Goal: Transaction & Acquisition: Purchase product/service

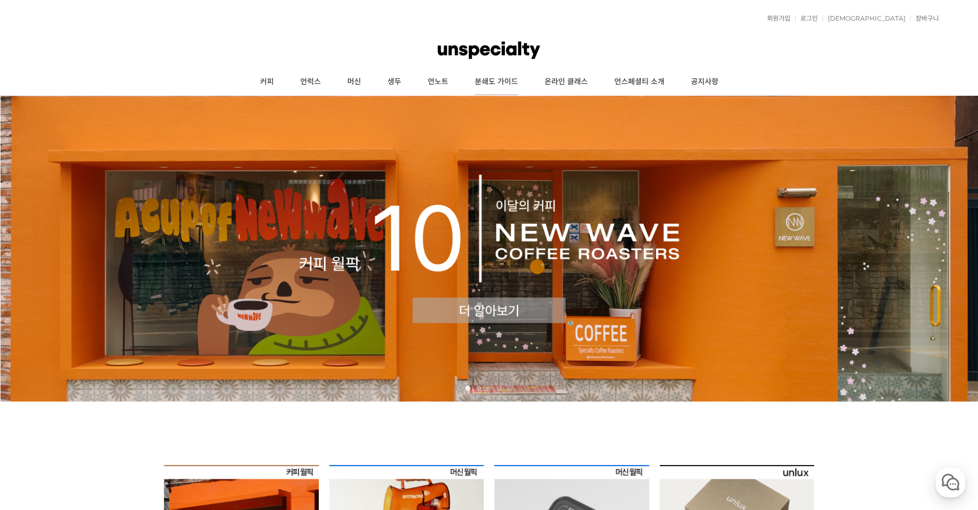
click at [493, 78] on link "분쇄도 가이드" at bounding box center [497, 82] width 70 height 26
click at [502, 79] on link "분쇄도 가이드" at bounding box center [497, 82] width 70 height 26
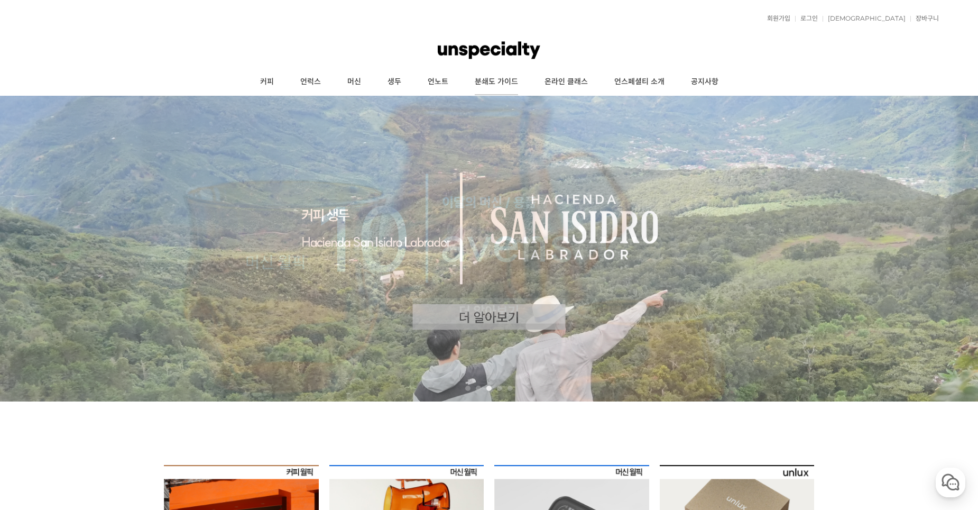
click at [494, 82] on link "분쇄도 가이드" at bounding box center [497, 82] width 70 height 26
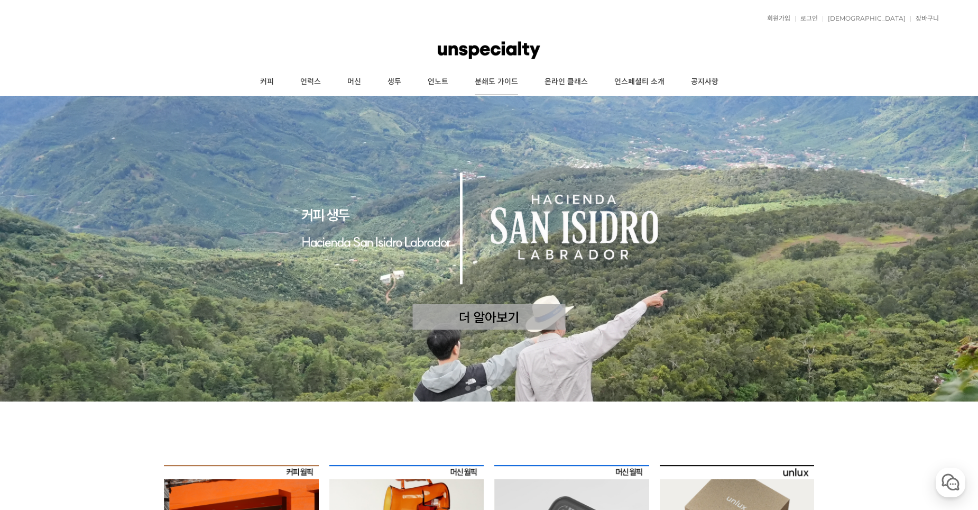
click at [491, 82] on link "분쇄도 가이드" at bounding box center [497, 82] width 70 height 26
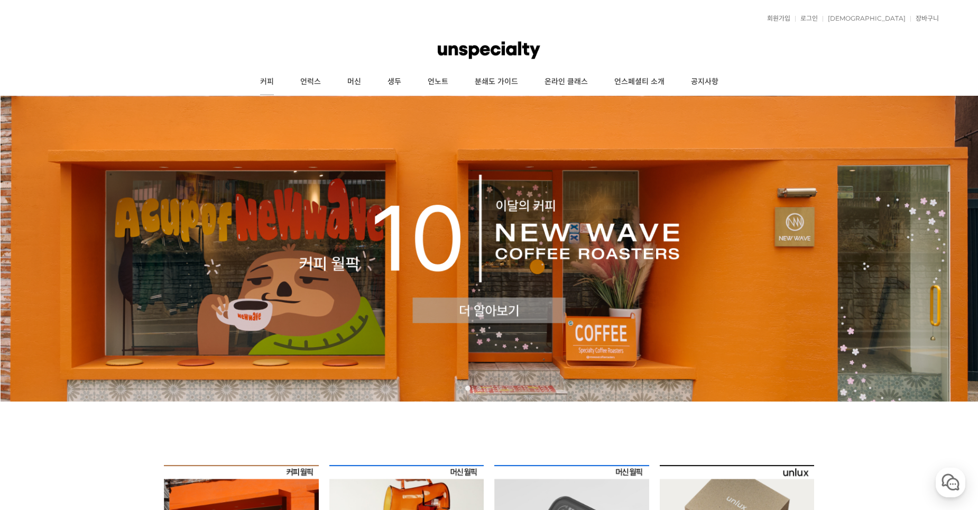
click at [264, 81] on link "커피" at bounding box center [267, 82] width 40 height 26
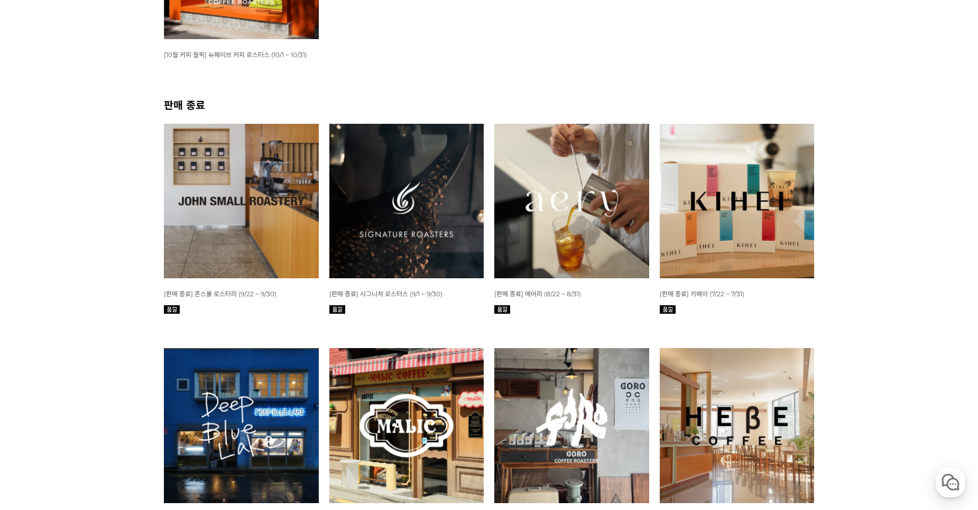
scroll to position [317, 0]
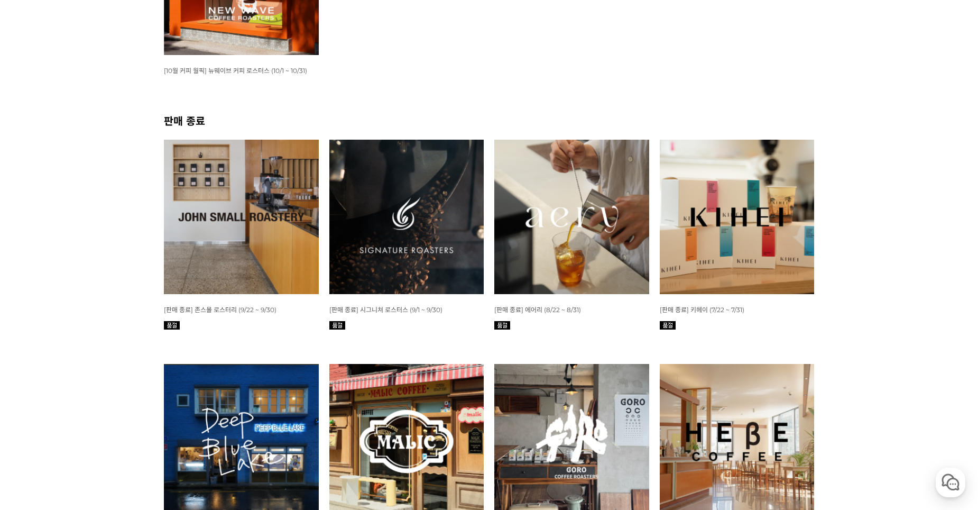
click at [258, 237] on img at bounding box center [241, 217] width 155 height 155
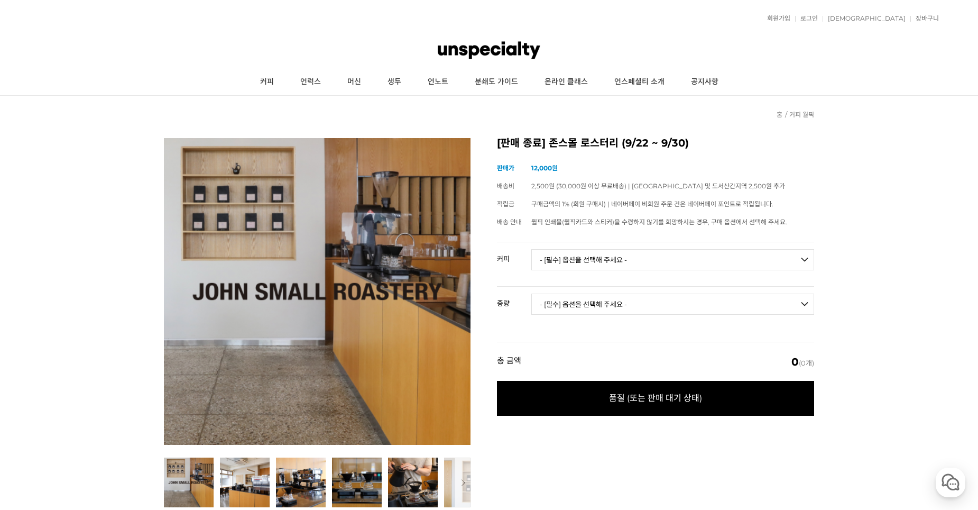
click at [808, 256] on select "- [필수] 옵션을 선택해 주세요 - ------------------- 언스페셜티 분쇄도 가이드 종이 월픽 인쇄물(월픽 카드와 스티커) 받지…" at bounding box center [673, 259] width 283 height 21
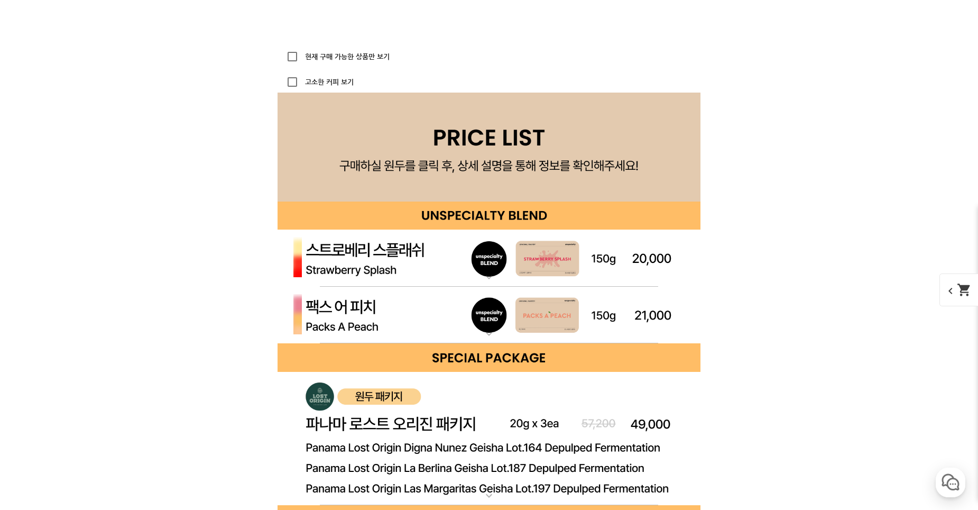
scroll to position [2697, 0]
